Goal: Check status: Check status

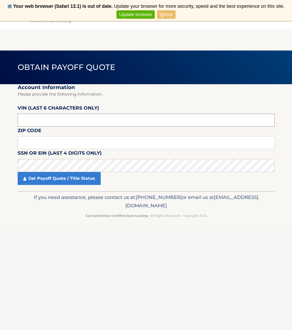
click at [48, 117] on input "text" at bounding box center [146, 120] width 257 height 13
type input "N*****"
type input "545226"
type input "11714"
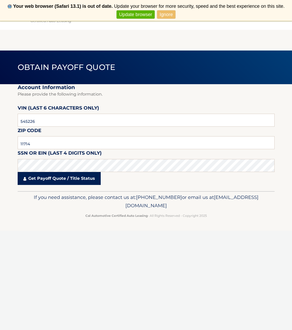
click at [33, 178] on link "Get Payoff Quote / Title Status" at bounding box center [59, 178] width 83 height 13
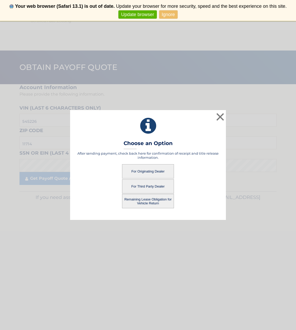
click at [146, 168] on button "For Originating Dealer" at bounding box center [148, 171] width 52 height 14
click at [144, 167] on button "For Originating Dealer" at bounding box center [148, 171] width 52 height 14
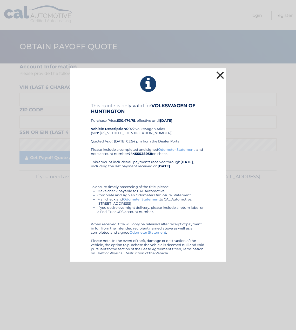
click at [218, 76] on button "×" at bounding box center [220, 75] width 10 height 10
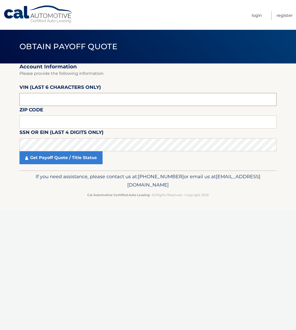
click at [108, 99] on input "text" at bounding box center [147, 99] width 257 height 13
type input "545226"
type input "11714"
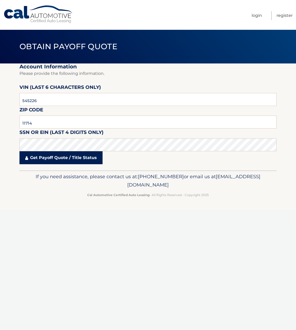
click at [73, 158] on link "Get Payoff Quote / Title Status" at bounding box center [60, 157] width 83 height 13
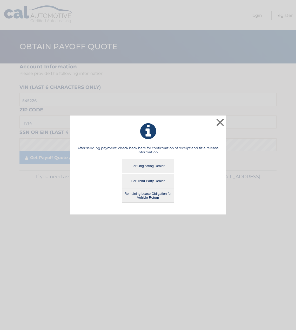
click at [143, 181] on button "For Third Party Dealer" at bounding box center [148, 181] width 52 height 14
click at [145, 181] on button "For Third Party Dealer" at bounding box center [148, 181] width 52 height 14
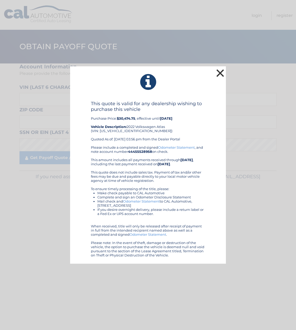
click at [219, 74] on button "×" at bounding box center [220, 73] width 10 height 10
